Goal: Task Accomplishment & Management: Use online tool/utility

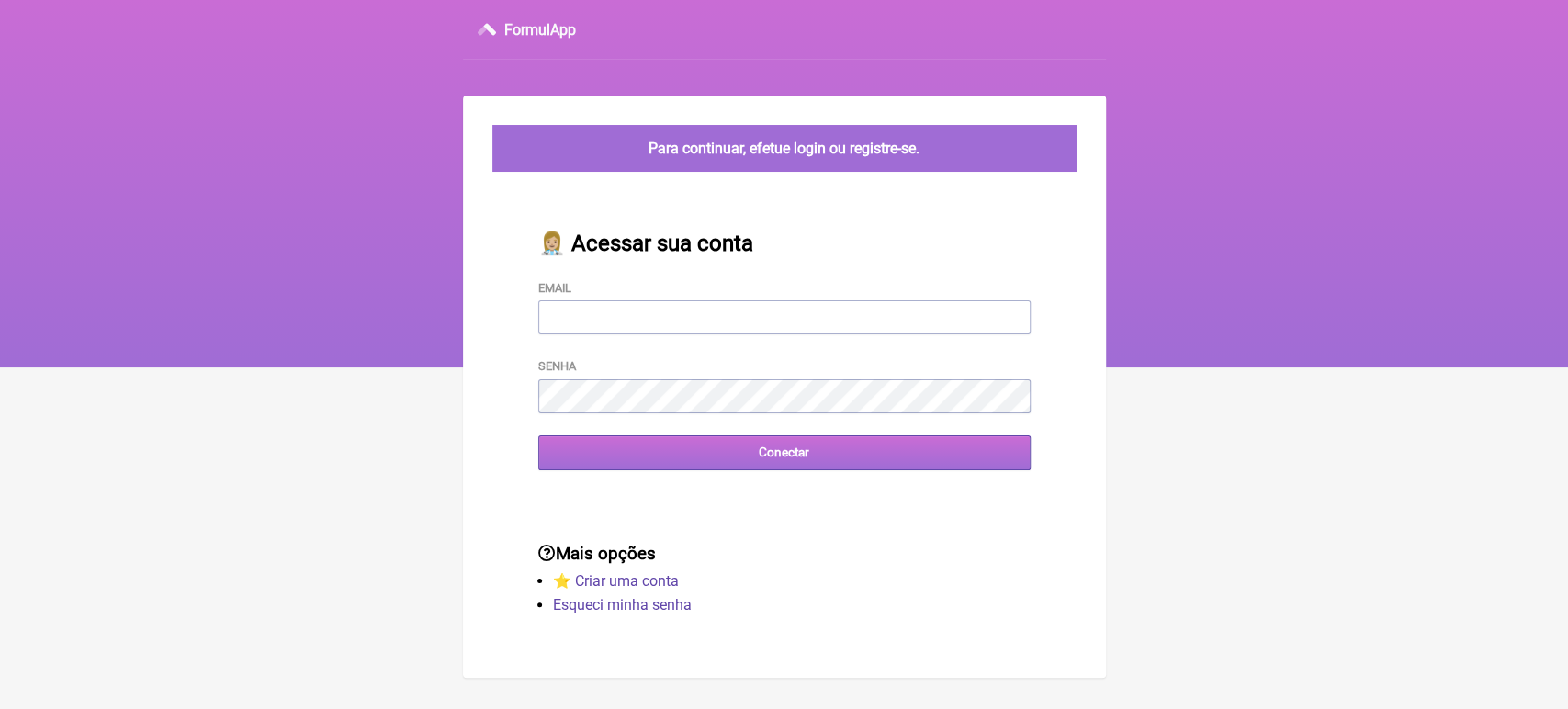
type input "[EMAIL_ADDRESS][DOMAIN_NAME]"
click at [660, 460] on input "Conectar" at bounding box center [784, 452] width 492 height 34
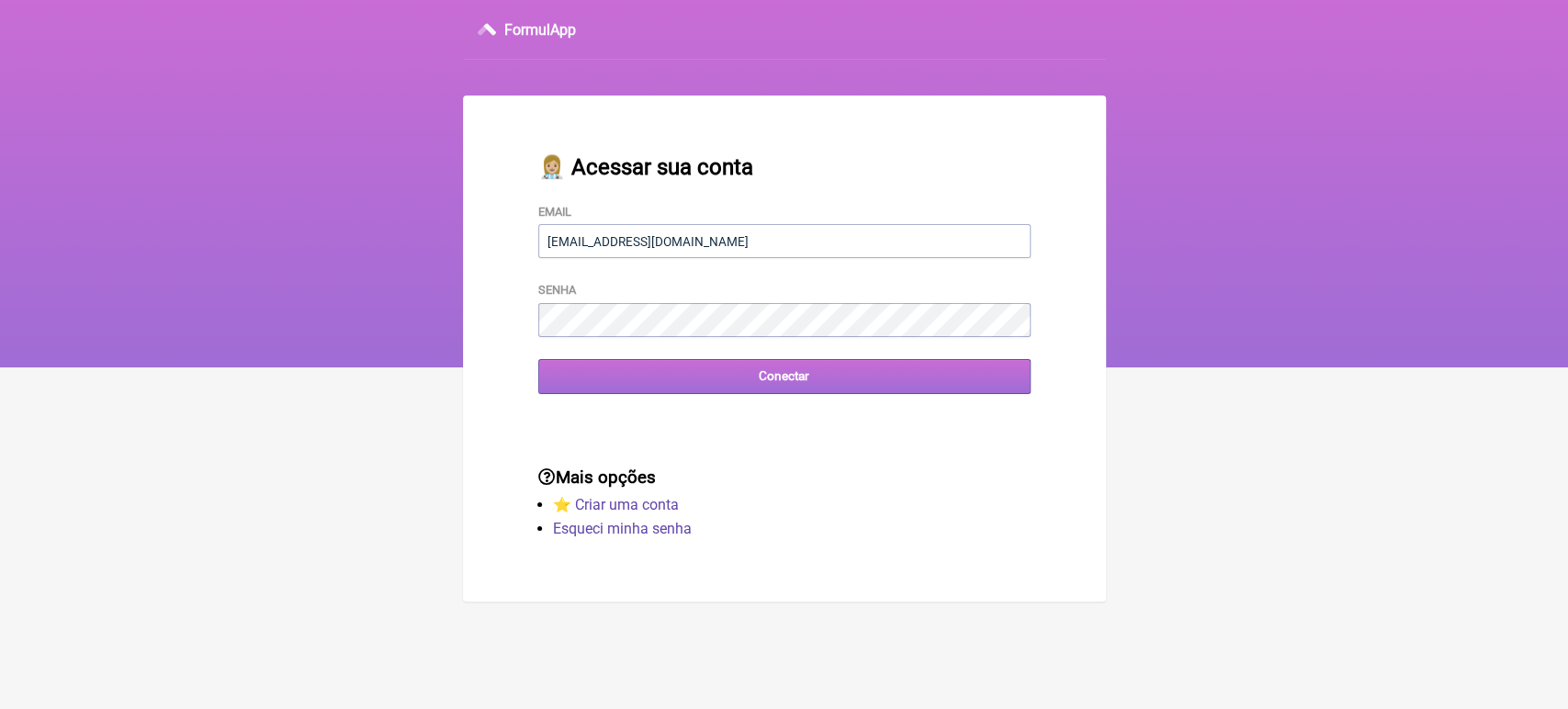
click at [691, 393] on div "Conectar" at bounding box center [784, 375] width 492 height 34
click at [697, 375] on input "Conectar" at bounding box center [784, 375] width 492 height 34
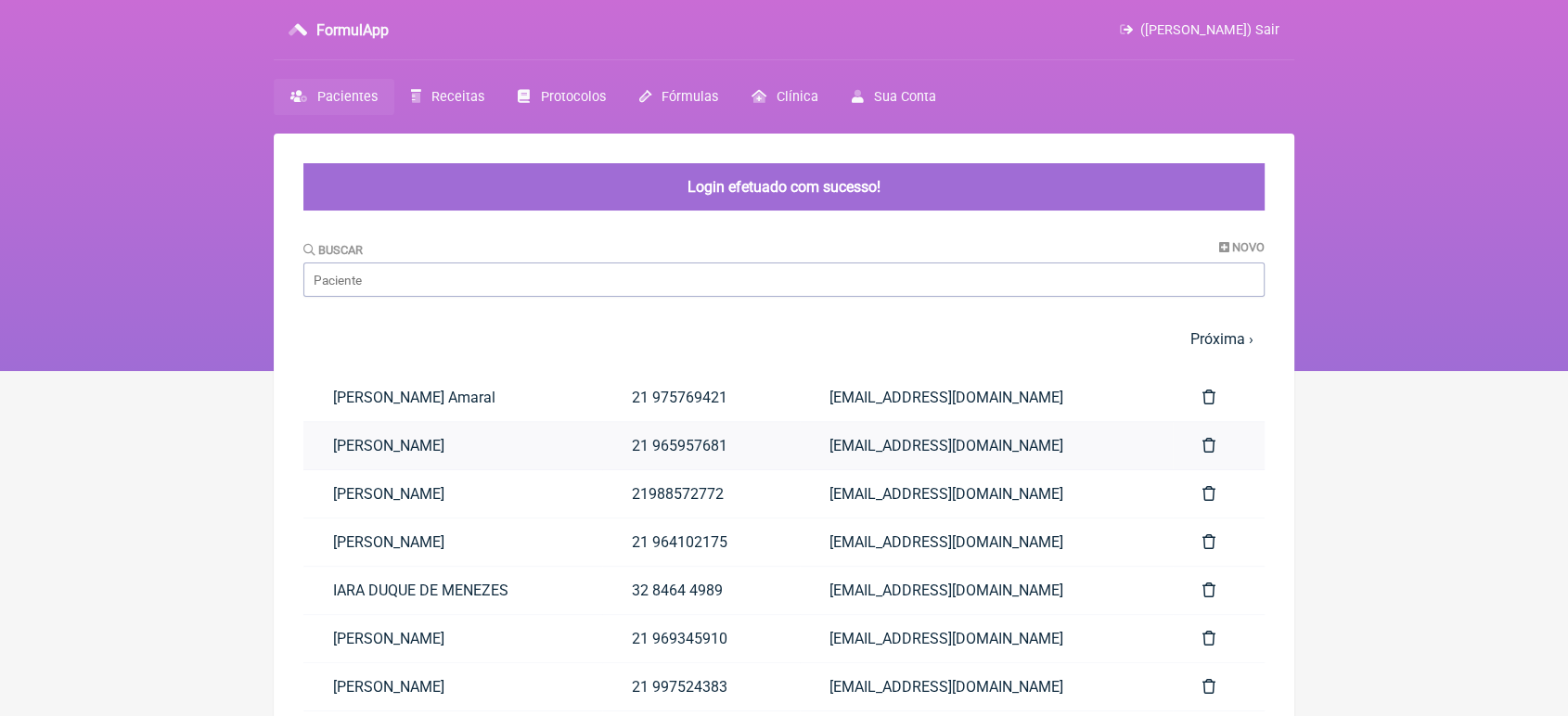
drag, startPoint x: 0, startPoint y: 0, endPoint x: 666, endPoint y: 465, distance: 812.3
click at [602, 465] on link "lucas Miranda Coelho" at bounding box center [452, 445] width 298 height 47
click at [661, 257] on div "Buscar Novo" at bounding box center [783, 268] width 961 height 56
click at [616, 290] on input "Buscar" at bounding box center [783, 279] width 961 height 34
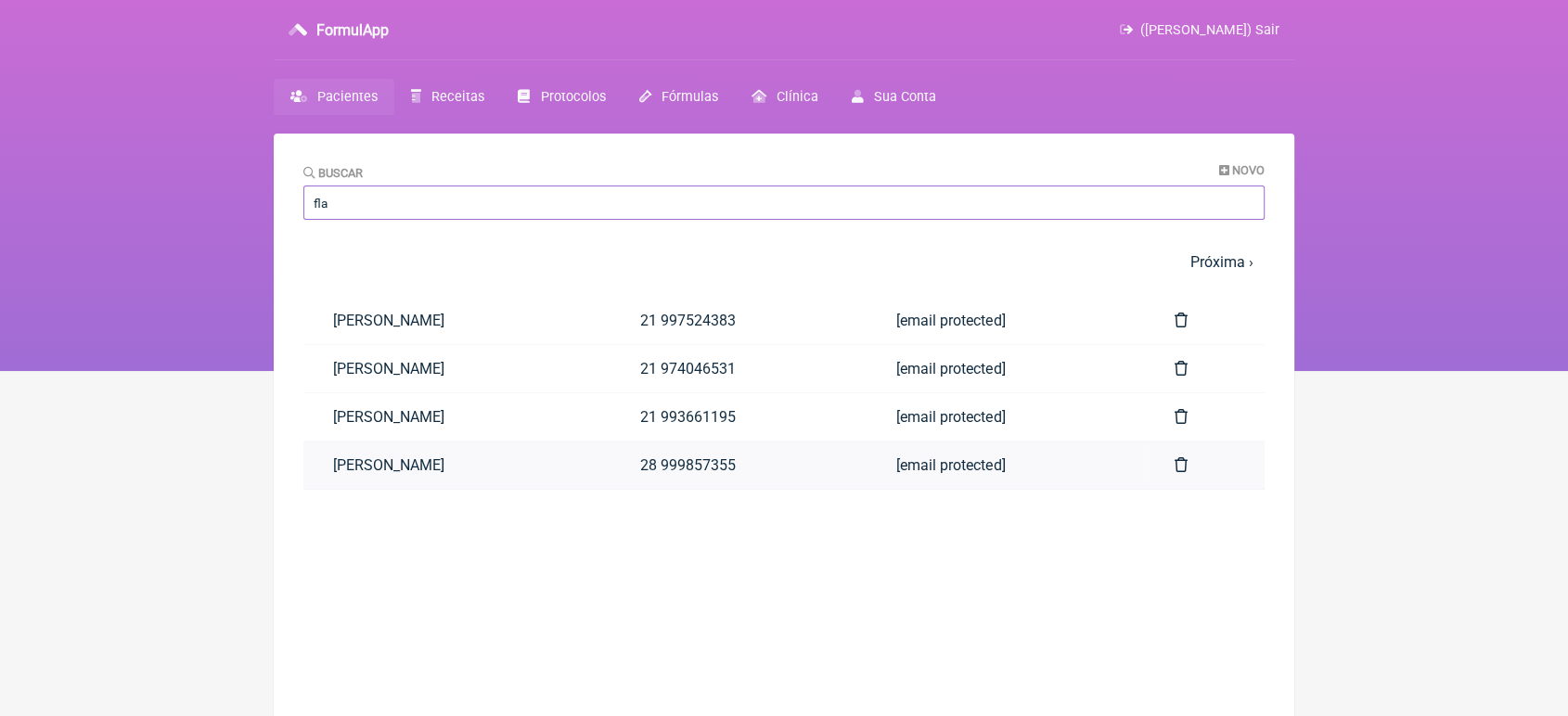
type input "fla"
click at [556, 458] on link "[PERSON_NAME]" at bounding box center [456, 465] width 307 height 47
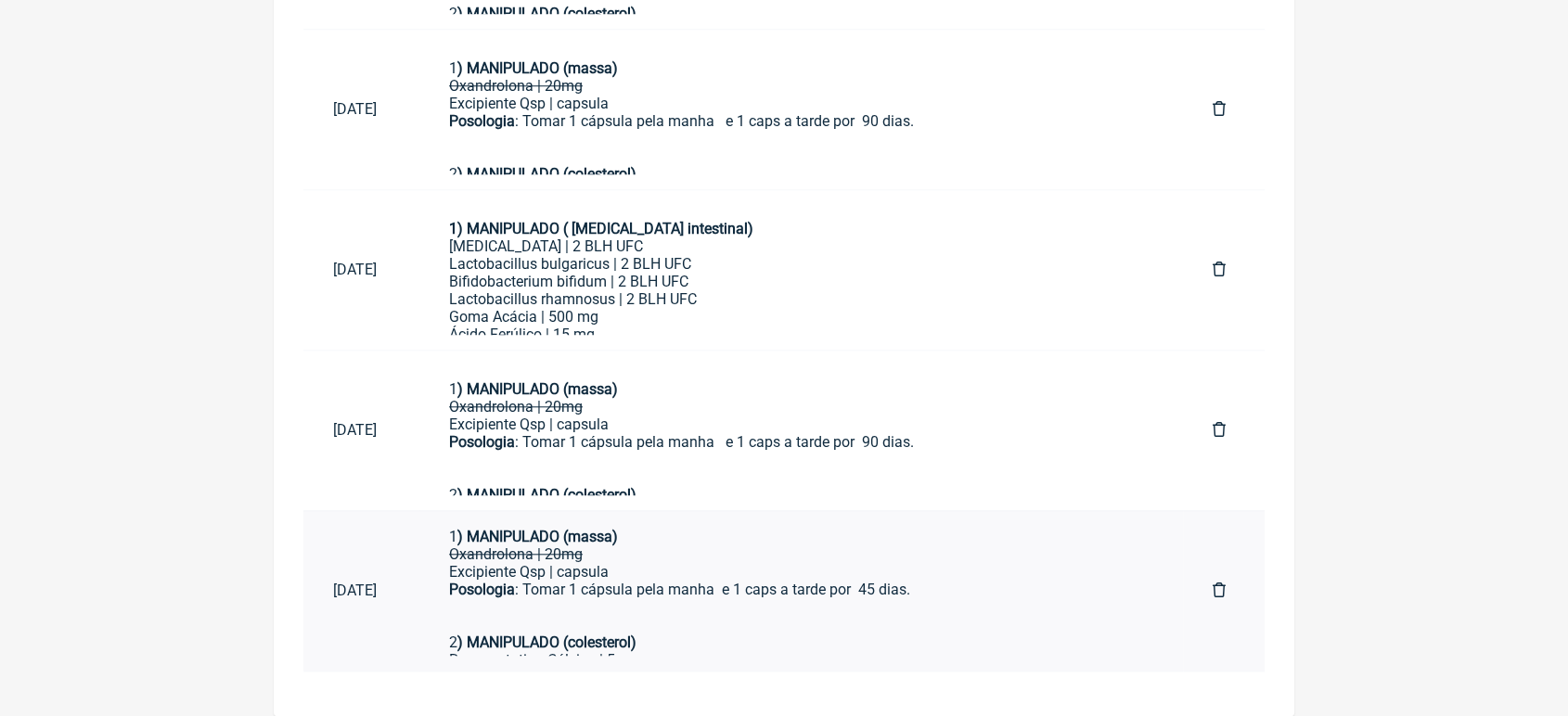
scroll to position [7, 0]
click at [661, 552] on div "Oxandrolona | 20mg" at bounding box center [801, 560] width 704 height 18
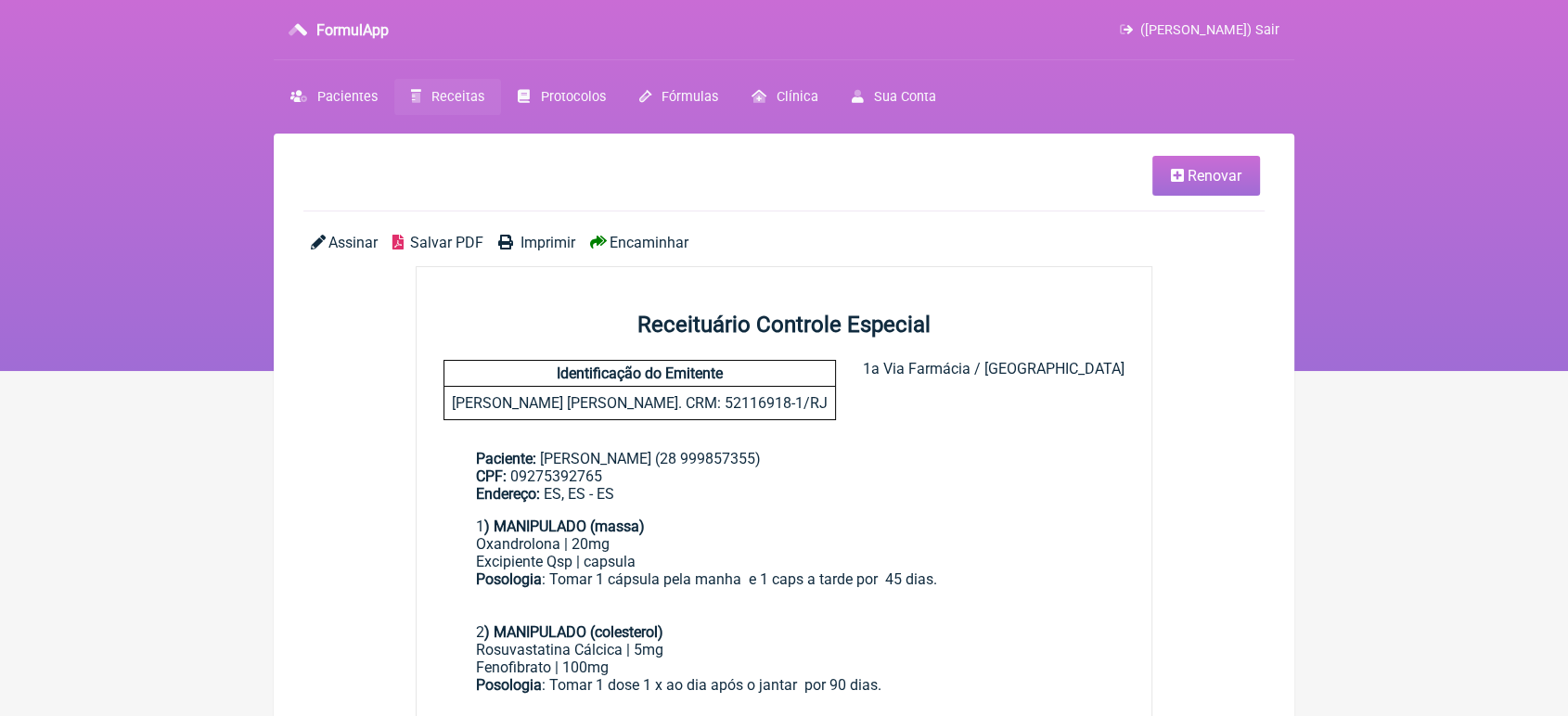
click at [1230, 164] on link "Renovar" at bounding box center [1206, 176] width 107 height 40
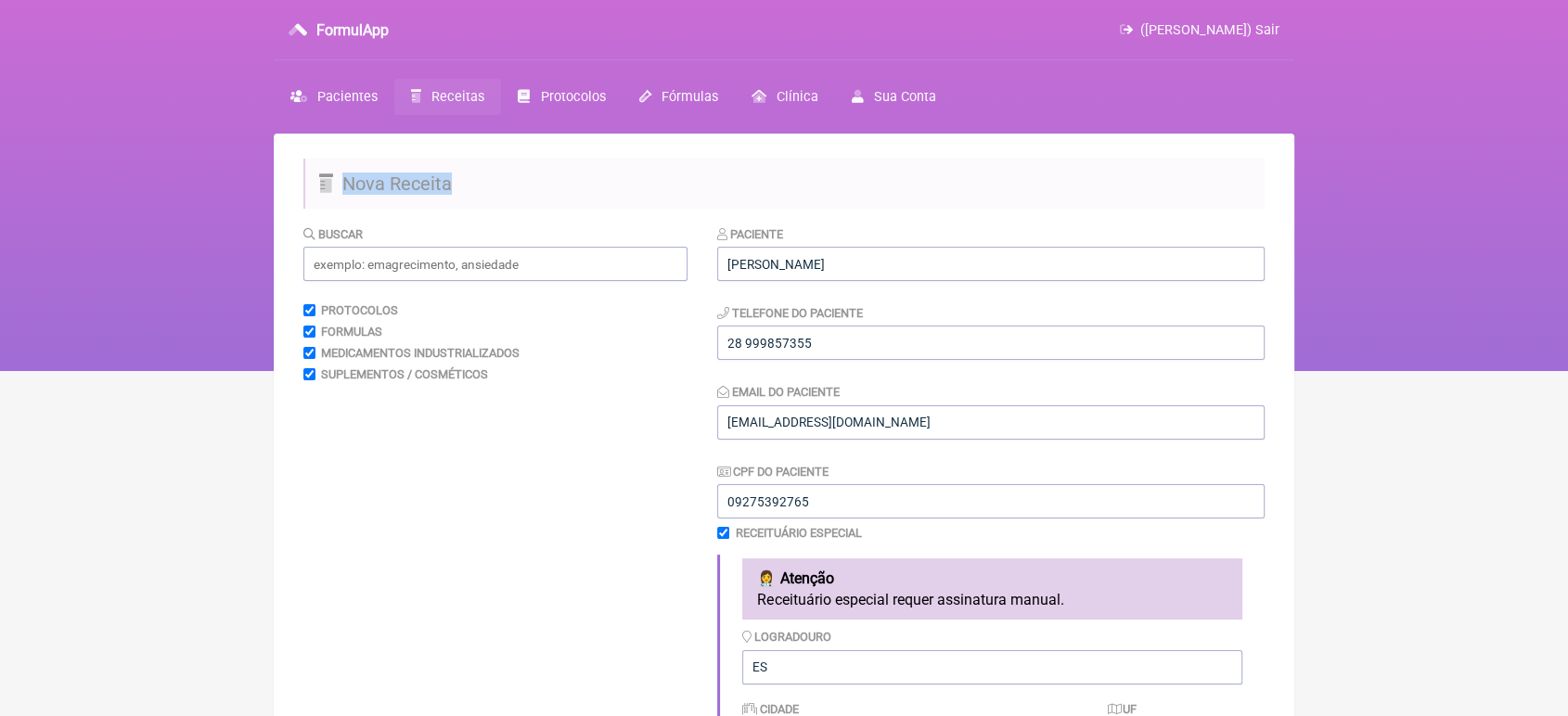
drag, startPoint x: 1230, startPoint y: 164, endPoint x: 1404, endPoint y: 199, distance: 177.5
click at [1404, 199] on div "FormulApp ([PERSON_NAME]) Sair [GEOGRAPHIC_DATA] Receitas Protocolos Fórmulas […" at bounding box center [784, 185] width 1568 height 371
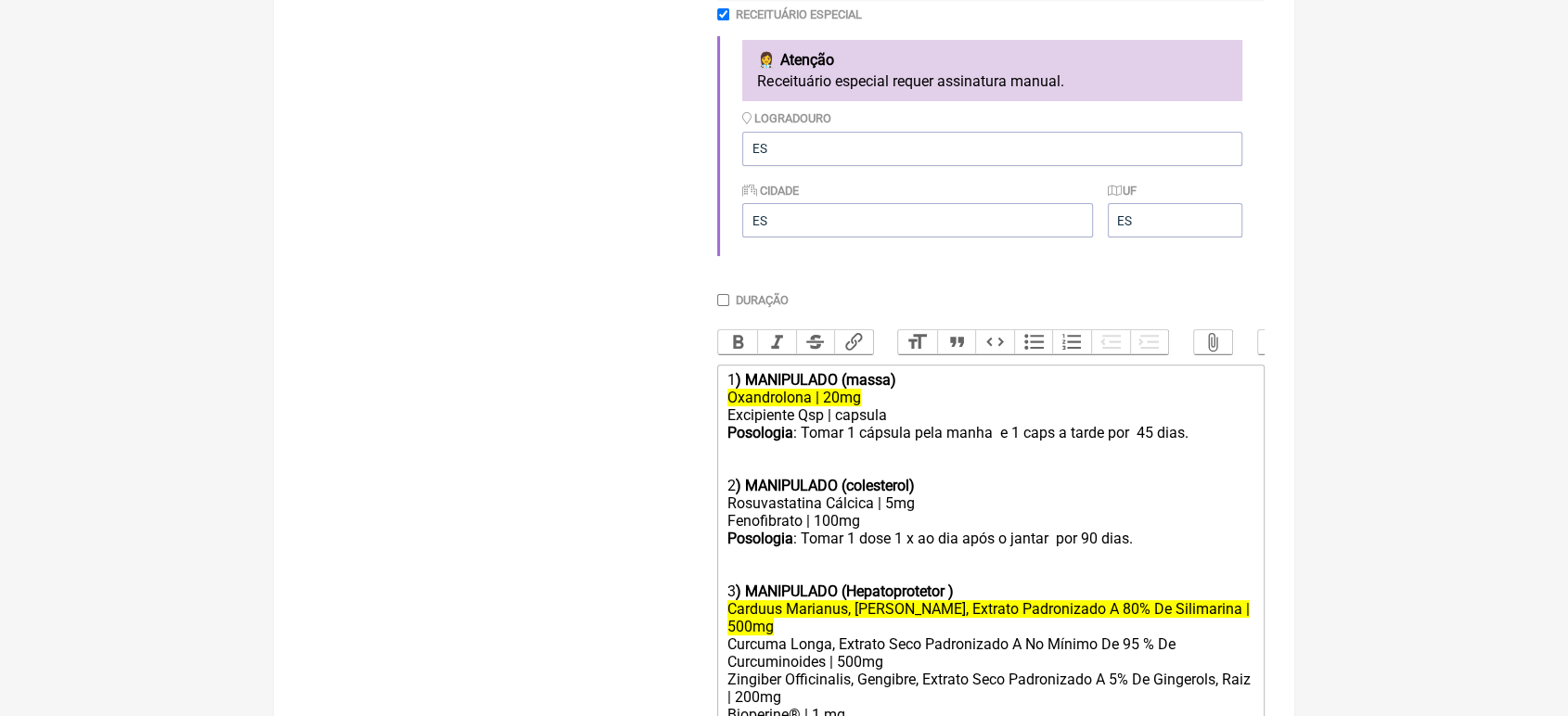
scroll to position [740, 0]
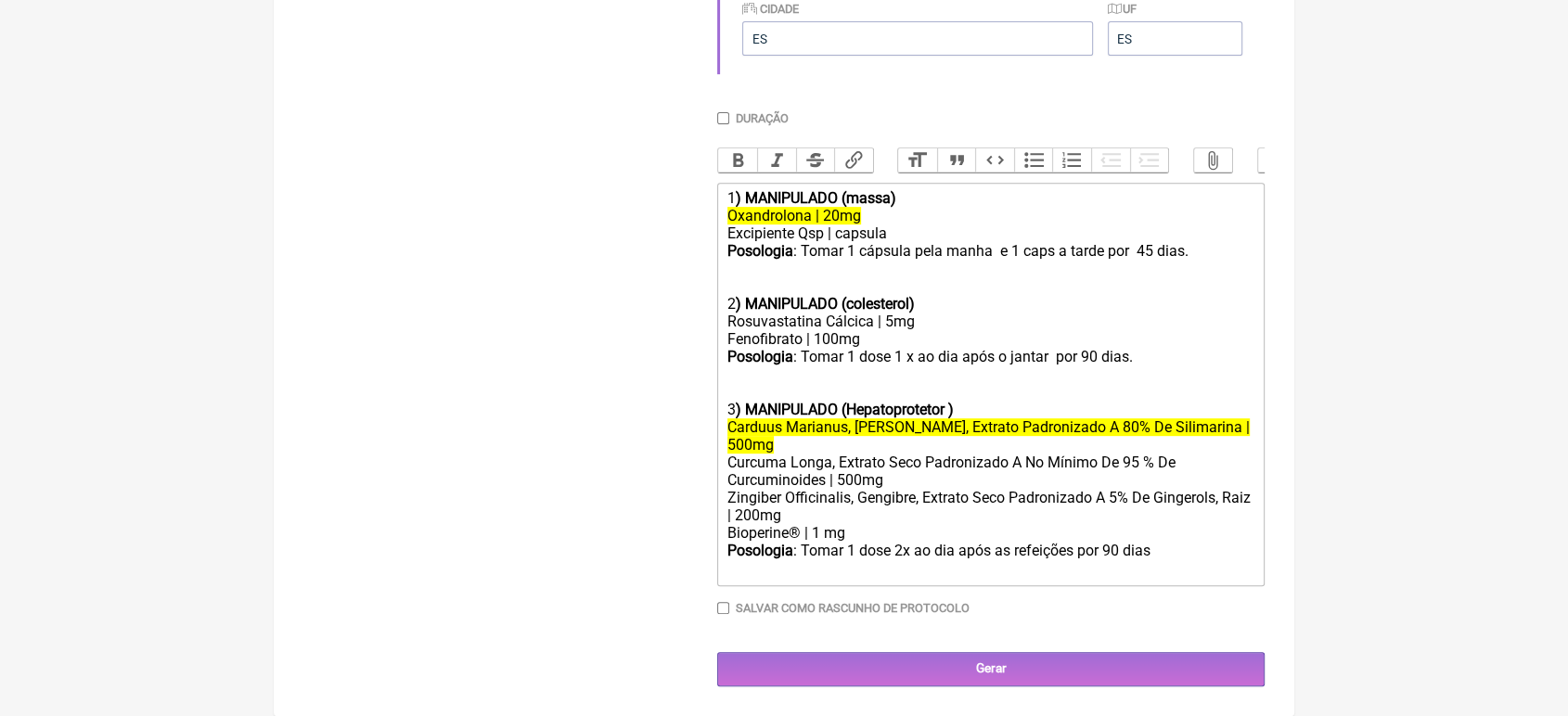
click at [1192, 563] on div "Posologia : Tomar 1 dose 2x ao dia após as refeições por 90 dias ㅤ" at bounding box center [991, 560] width 527 height 37
click at [1173, 551] on div "Posologia : Tomar 1 dose 2x ao dia após as refeições por 90 dias ㅤ" at bounding box center [991, 560] width 527 height 37
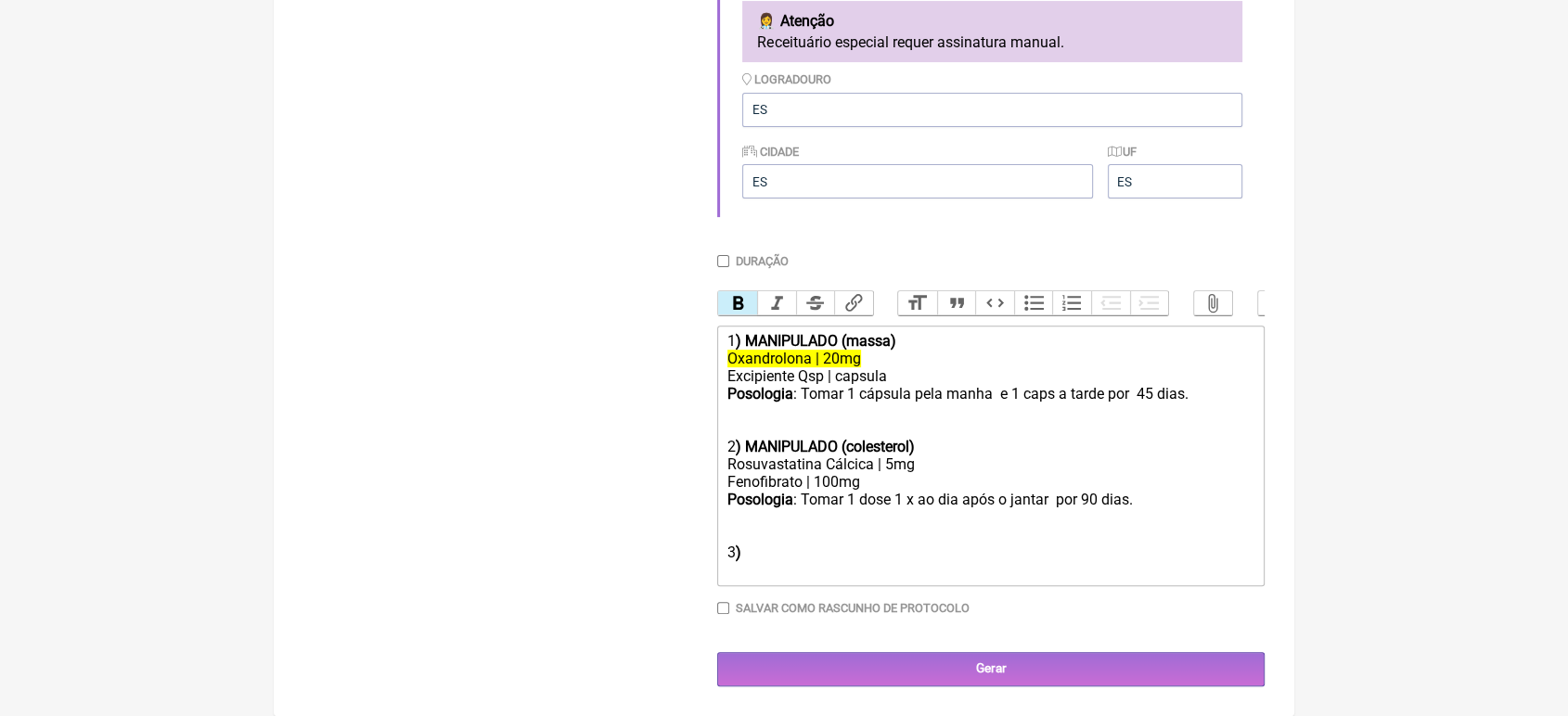
scroll to position [548, 0]
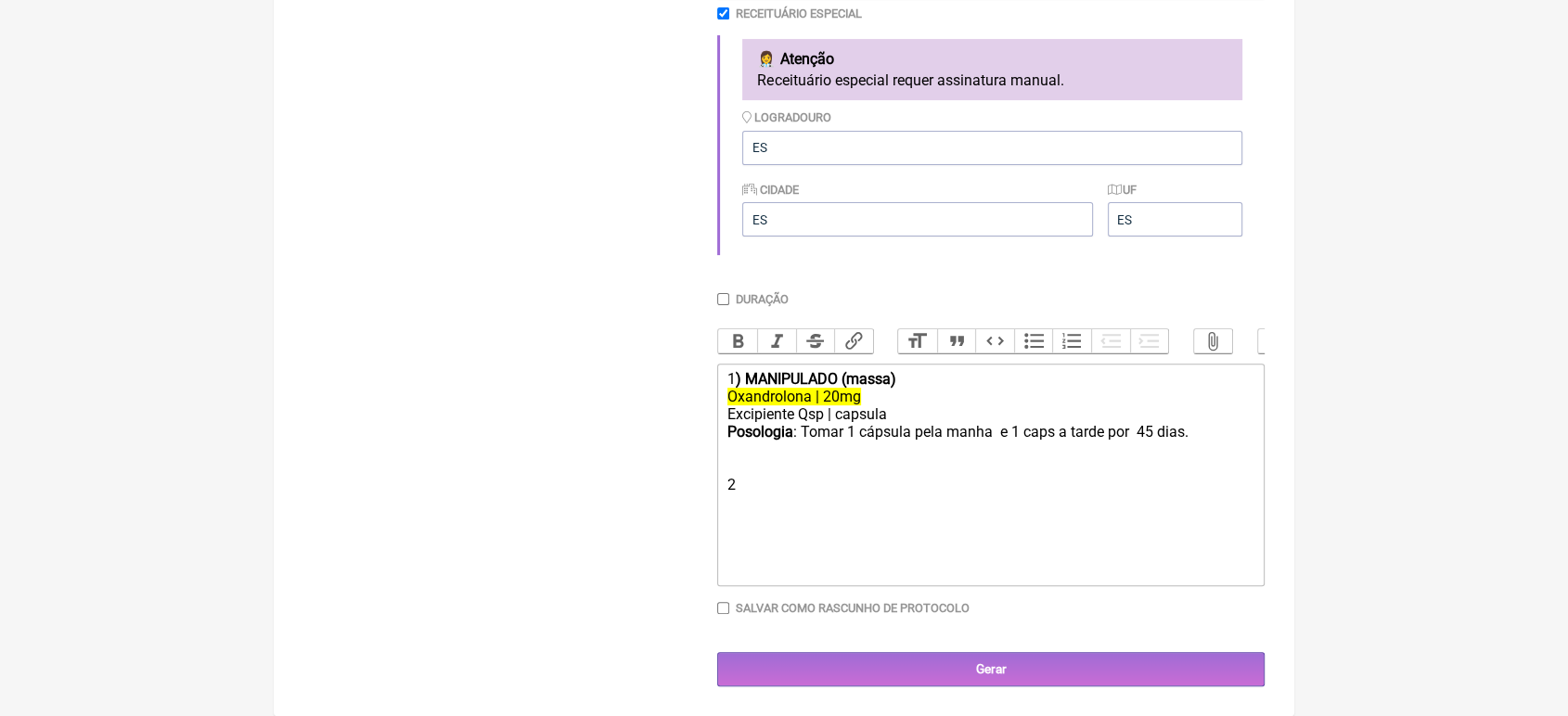
type trix-editor "<div>1<strong>) MANIPULADO (massa)</strong></div><div><del>Oxandrolona | 20mg&n…"
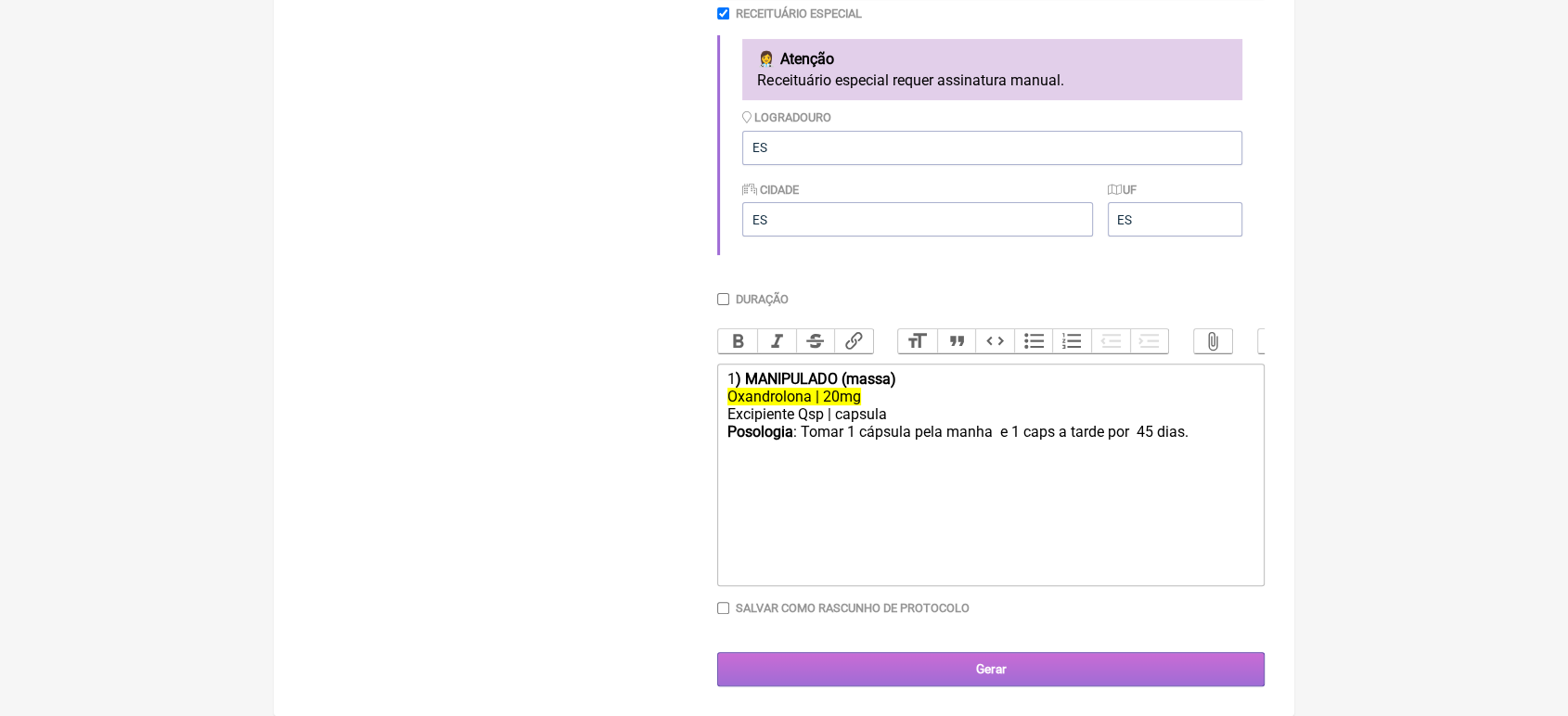
click at [1113, 672] on input "Gerar" at bounding box center [991, 669] width 548 height 34
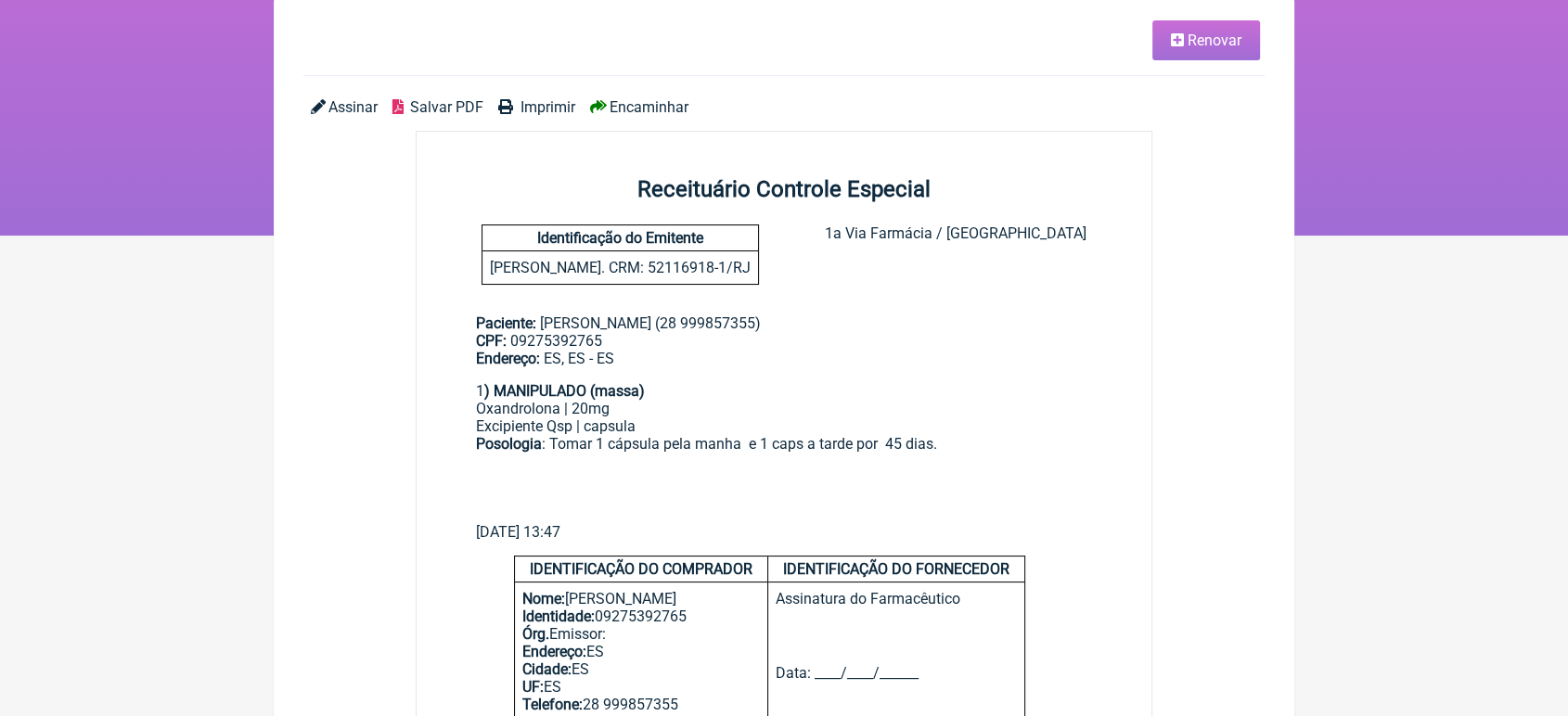
scroll to position [134, 0]
click at [539, 100] on span "Imprimir" at bounding box center [548, 108] width 55 height 18
